Goal: Use online tool/utility: Utilize a website feature to perform a specific function

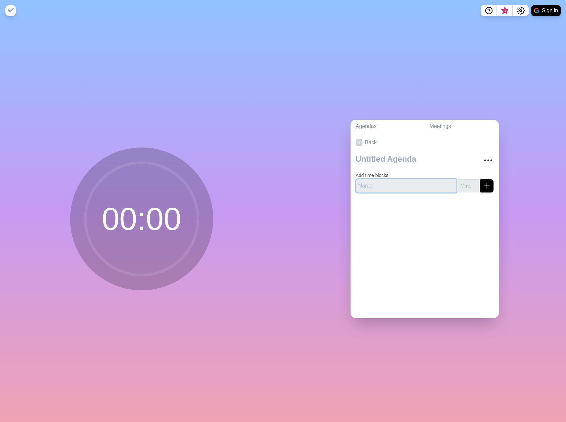
click at [408, 184] on input "text" at bounding box center [406, 185] width 101 height 13
type input "item 1"
click at [480, 179] on button "submit" at bounding box center [486, 185] width 13 height 13
type input "5"
click button "submit" at bounding box center [486, 185] width 13 height 13
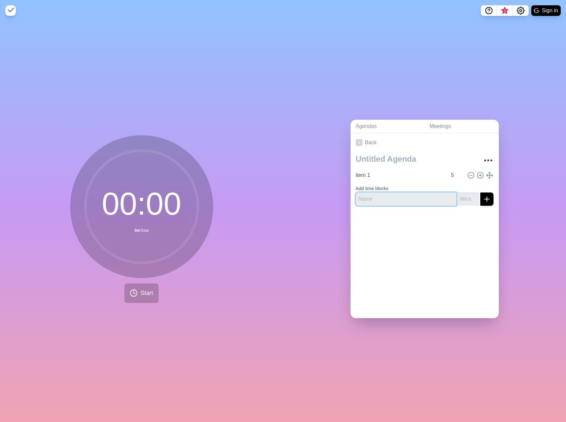
click at [415, 195] on input "text" at bounding box center [406, 199] width 101 height 13
type input "item 2"
type input "5"
click at [480, 193] on button "submit" at bounding box center [486, 199] width 13 height 13
type input "item 3"
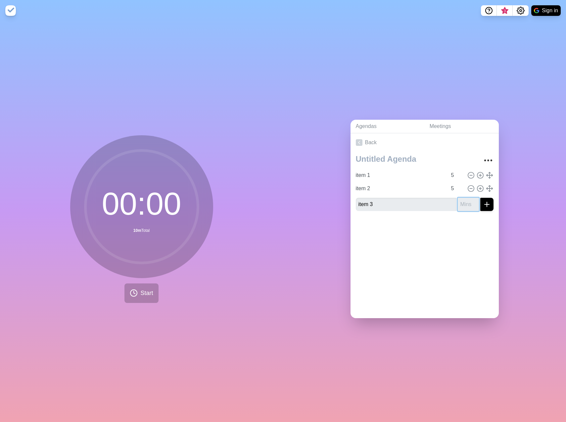
click at [463, 201] on input "number" at bounding box center [468, 204] width 21 height 13
type input "15"
click at [480, 198] on button "submit" at bounding box center [486, 204] width 13 height 13
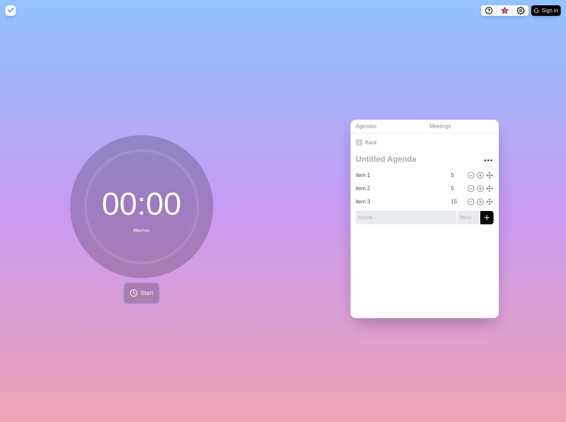
click at [141, 299] on button "Start" at bounding box center [141, 293] width 34 height 20
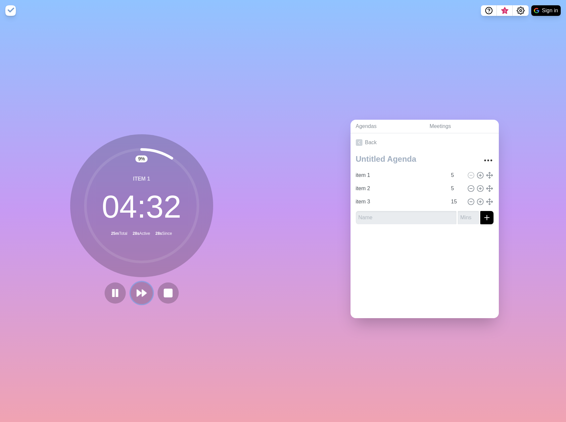
click at [136, 295] on icon at bounding box center [141, 292] width 11 height 11
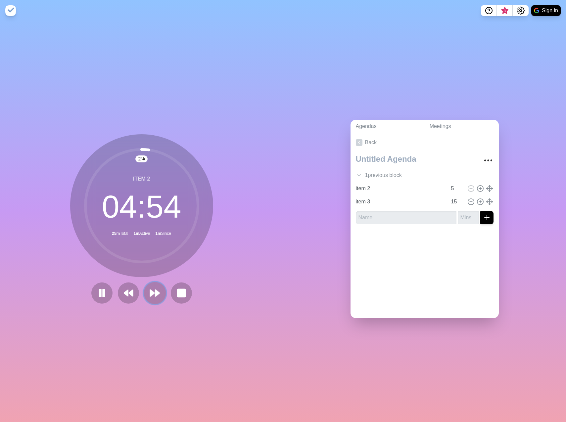
click at [160, 291] on button at bounding box center [155, 293] width 22 height 22
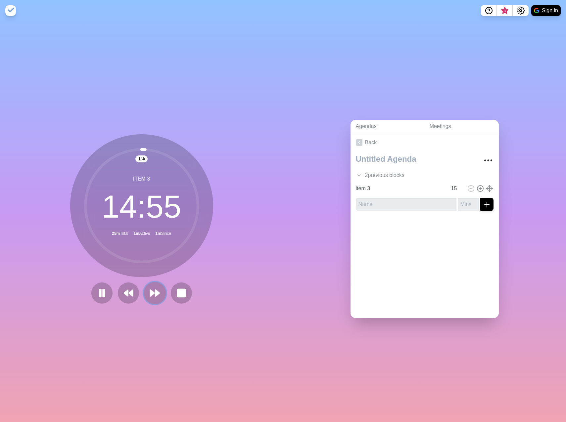
click at [152, 294] on icon at bounding box center [154, 292] width 11 height 11
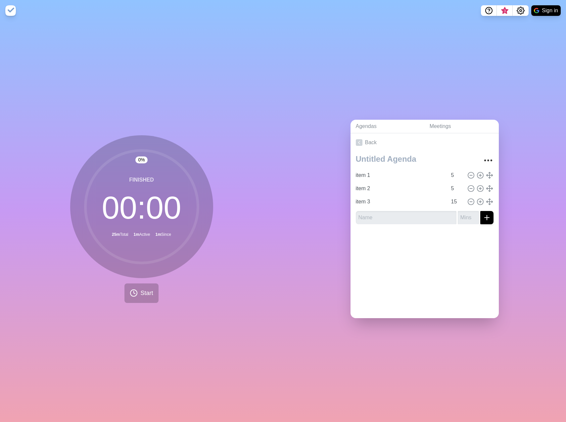
drag, startPoint x: 522, startPoint y: 0, endPoint x: 223, endPoint y: 69, distance: 306.7
click at [223, 69] on div "0 % Finished 00 : 00 25m Total 1m Active 1m Since Start" at bounding box center [141, 221] width 283 height 401
click at [449, 199] on input "15" at bounding box center [456, 201] width 16 height 13
type input "10"
click at [483, 218] on icon "submit" at bounding box center [487, 218] width 8 height 8
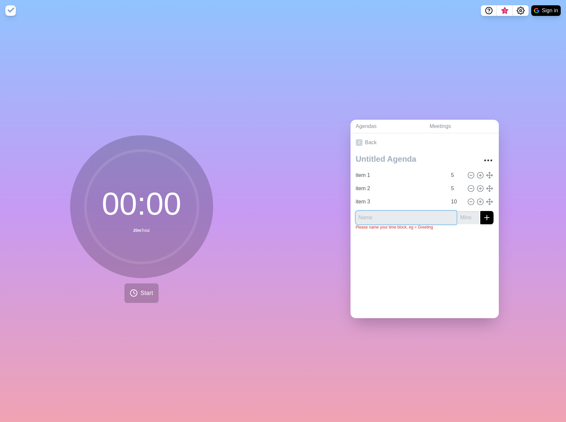
click at [414, 216] on input "text" at bounding box center [406, 217] width 101 height 13
type input "item 4"
type input "5"
click at [480, 211] on button "submit" at bounding box center [486, 217] width 13 height 13
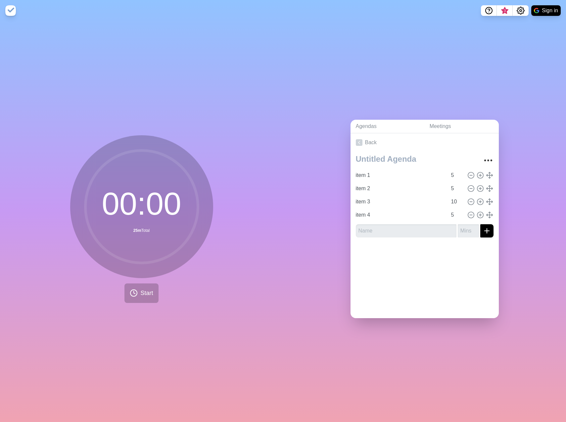
click at [435, 277] on div "Back item 1 5 item 2 5 item 3 10 item 4 5" at bounding box center [424, 225] width 148 height 185
click at [414, 176] on input "item 1" at bounding box center [400, 175] width 94 height 13
click at [455, 174] on input "4" at bounding box center [456, 175] width 16 height 13
type input "3"
click at [455, 174] on input "3" at bounding box center [456, 175] width 16 height 13
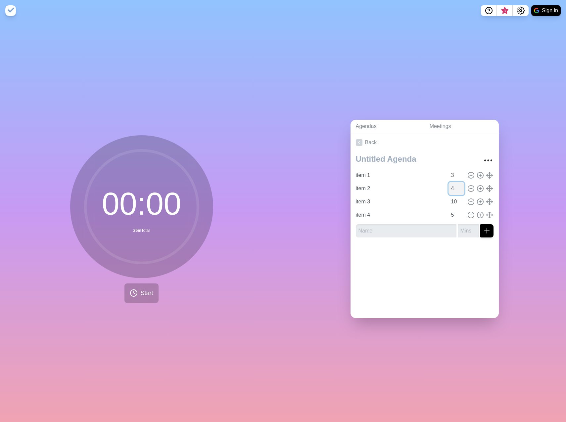
click at [453, 188] on input "4" at bounding box center [456, 188] width 16 height 13
click at [453, 188] on input "3" at bounding box center [456, 188] width 16 height 13
type input "2"
click at [455, 188] on input "2" at bounding box center [456, 188] width 16 height 13
click at [454, 201] on input "9" at bounding box center [456, 201] width 16 height 13
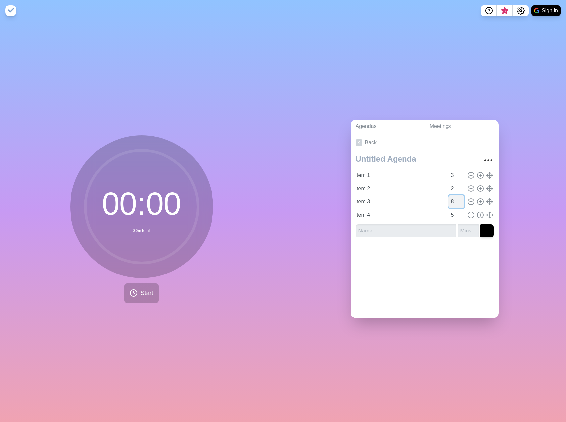
click at [454, 201] on input "8" at bounding box center [456, 201] width 16 height 13
click at [454, 201] on input "7" at bounding box center [456, 201] width 16 height 13
click at [454, 201] on input "6" at bounding box center [456, 201] width 16 height 13
type input "5"
click at [454, 201] on input "5" at bounding box center [456, 201] width 16 height 13
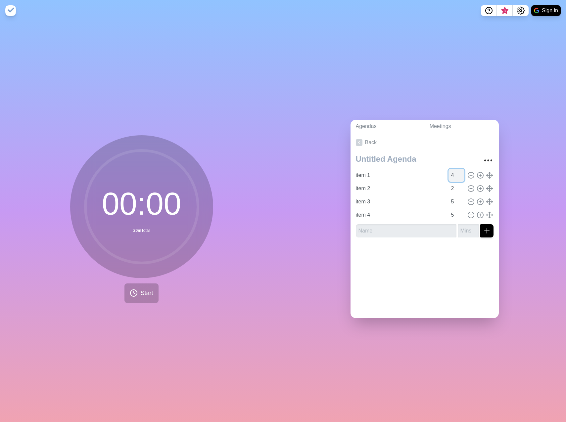
click at [453, 170] on input "4" at bounding box center [456, 175] width 16 height 13
click at [454, 170] on input "5" at bounding box center [456, 175] width 16 height 13
click at [454, 170] on input "6" at bounding box center [456, 175] width 16 height 13
click at [455, 170] on input "7" at bounding box center [456, 175] width 16 height 13
type input "8"
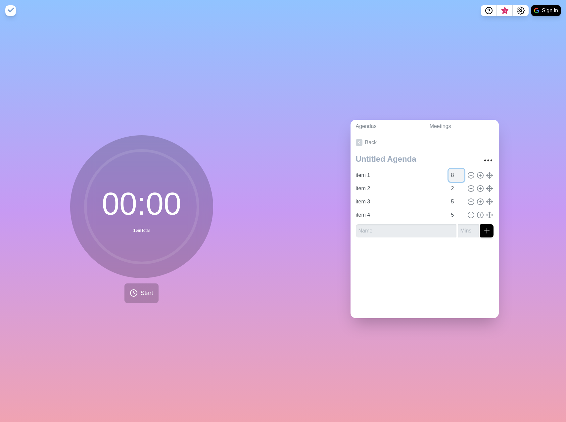
click at [455, 171] on input "8" at bounding box center [456, 175] width 16 height 13
click at [134, 292] on circle at bounding box center [133, 293] width 7 height 7
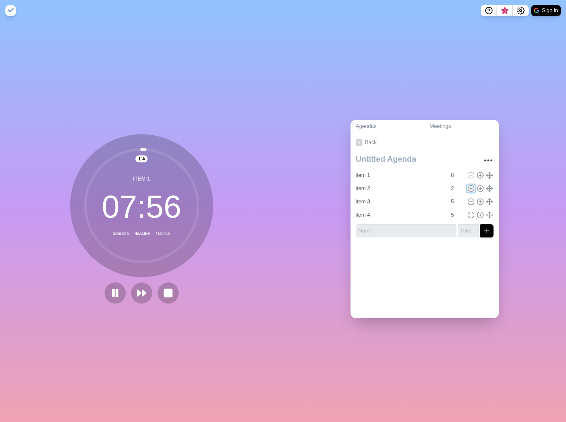
click at [467, 185] on icon at bounding box center [470, 188] width 7 height 7
type input "item 3"
type input "5"
type input "item 4"
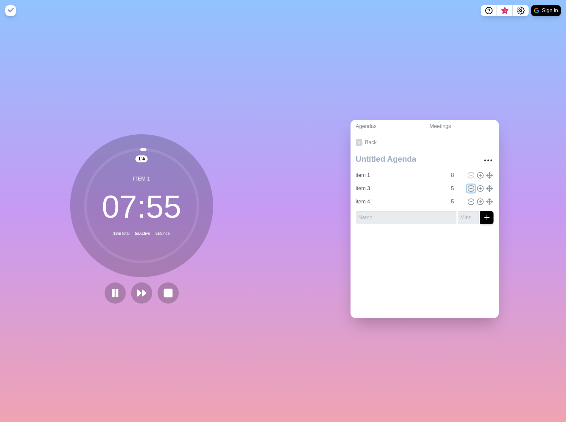
click at [467, 185] on icon at bounding box center [470, 188] width 7 height 7
type input "item 4"
click at [467, 185] on icon at bounding box center [470, 188] width 7 height 7
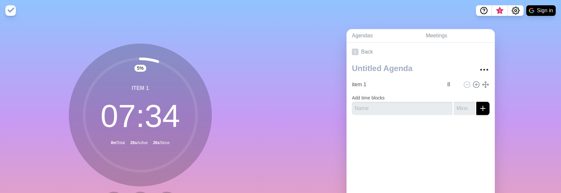
click at [548, 114] on div "Agendas Meetings Back item 1 8 Add time blocks" at bounding box center [421, 131] width 281 height 220
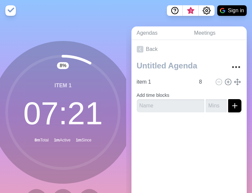
click at [155, 155] on div "Back item 1 8 Add time blocks" at bounding box center [188, 132] width 115 height 185
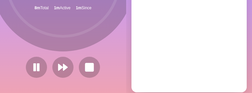
scroll to position [88, 0]
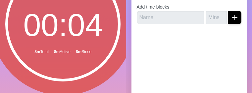
click at [217, 48] on div at bounding box center [188, 42] width 115 height 26
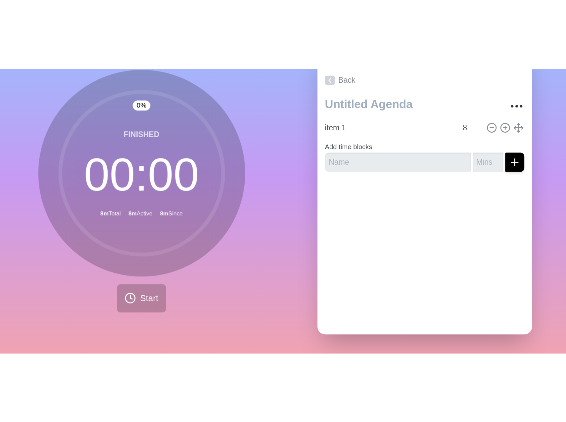
scroll to position [0, 0]
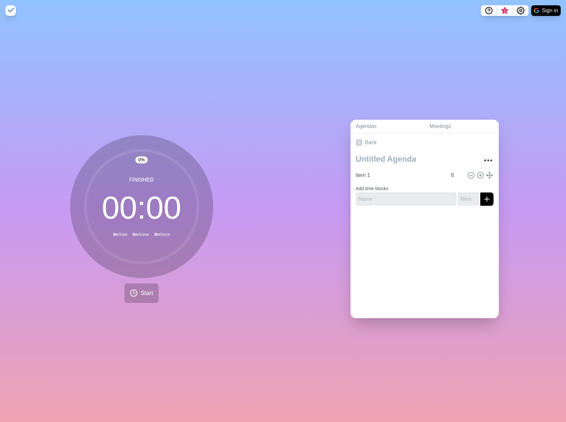
click at [295, 98] on div "Agendas Meetings Back item 1 8 Add time blocks" at bounding box center [424, 221] width 283 height 401
